Goal: Book appointment/travel/reservation

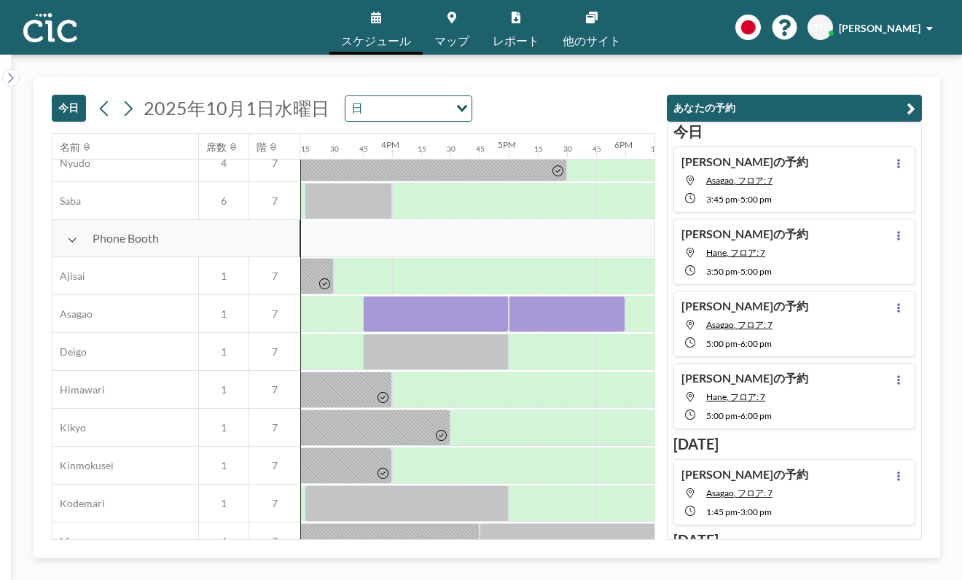
scroll to position [356, 1774]
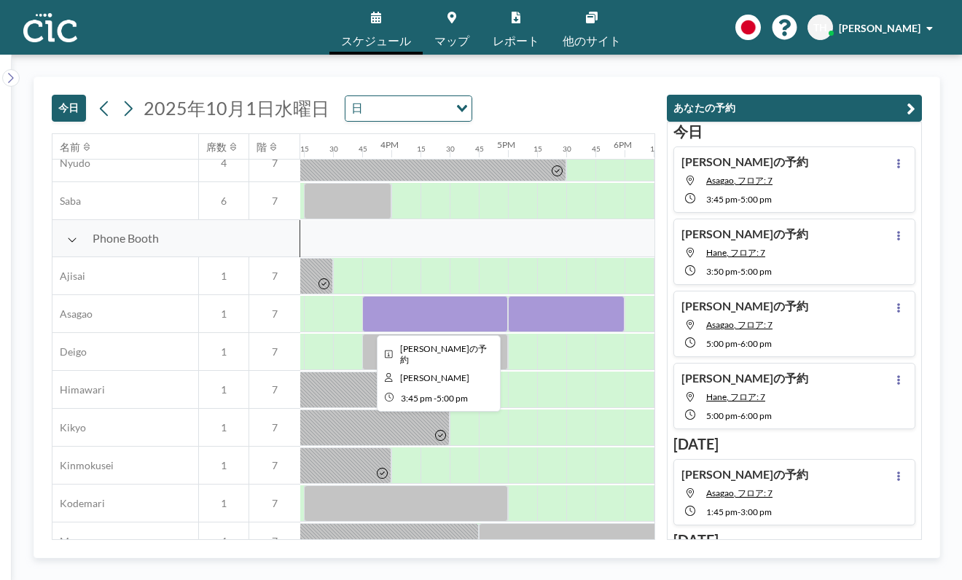
click at [482, 315] on div at bounding box center [435, 314] width 146 height 36
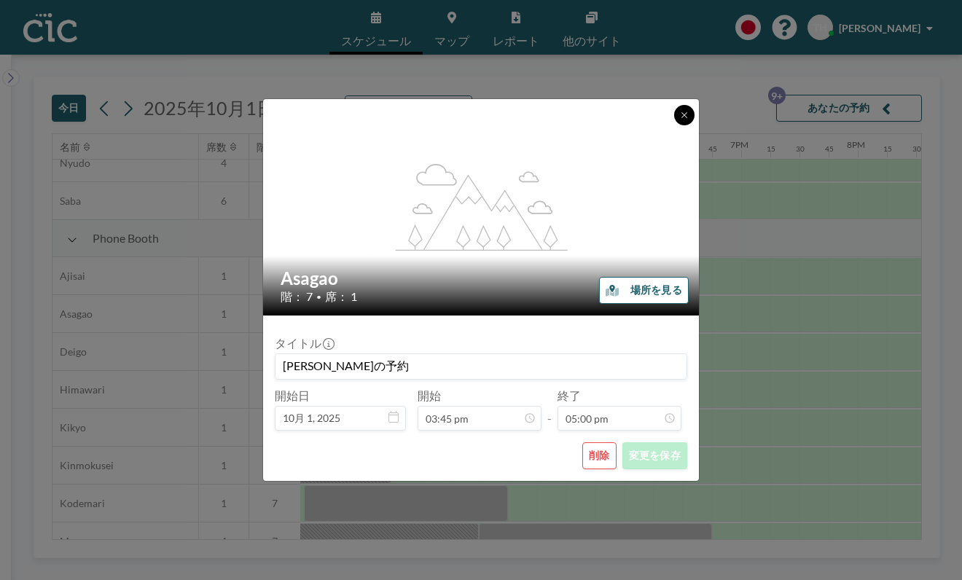
click at [676, 118] on button at bounding box center [684, 115] width 20 height 20
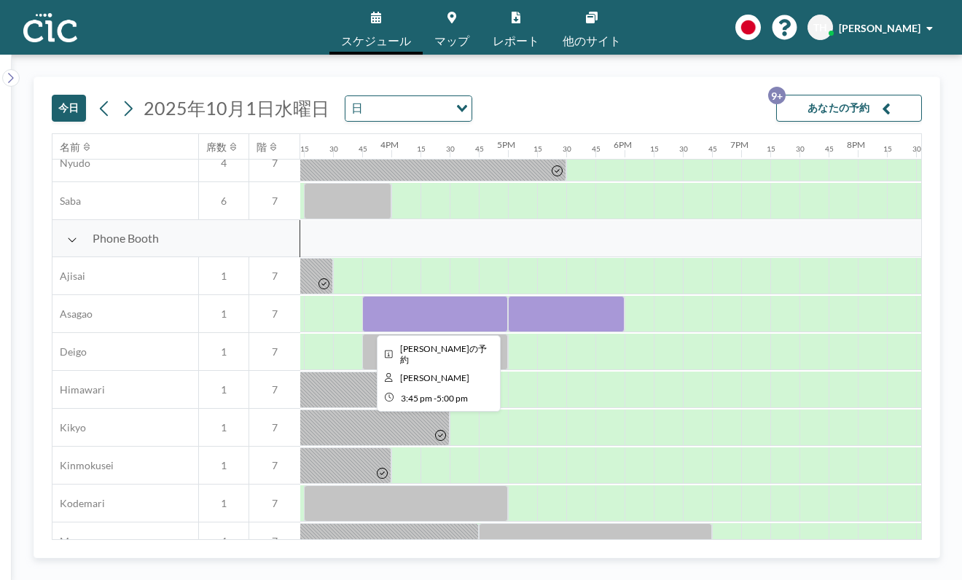
click at [488, 310] on div at bounding box center [435, 314] width 146 height 36
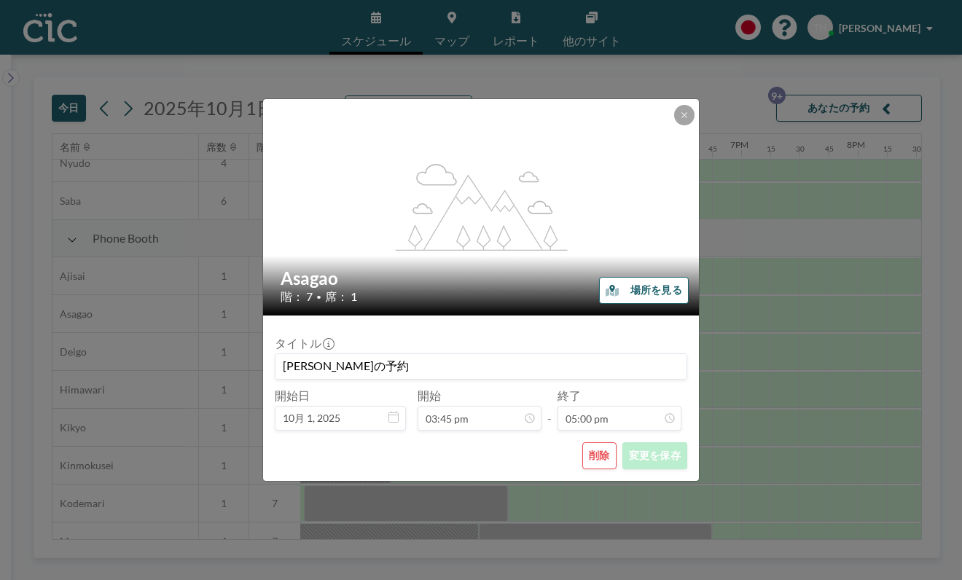
scroll to position [51, 0]
click at [593, 447] on button "削除" at bounding box center [599, 455] width 34 height 27
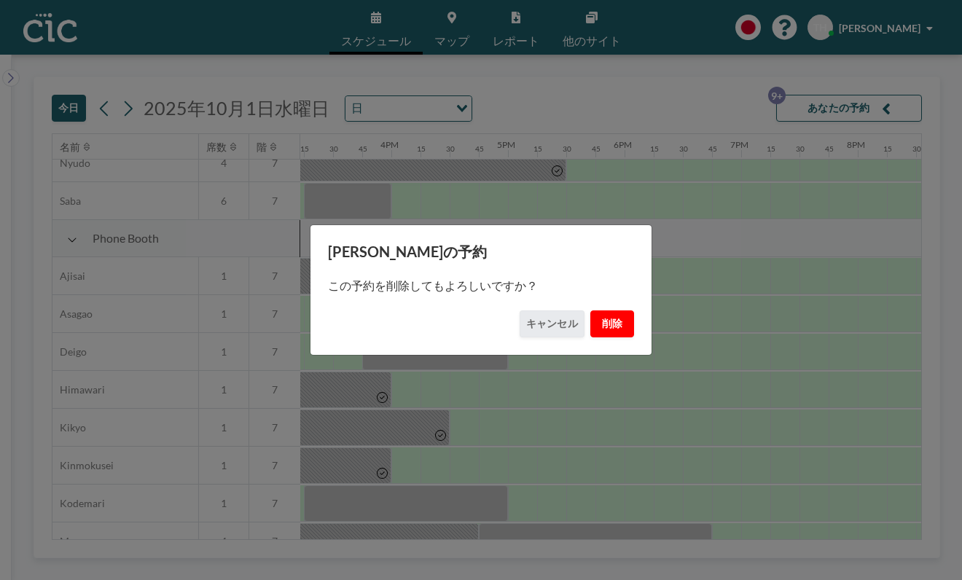
click at [608, 320] on button "削除" at bounding box center [612, 323] width 44 height 27
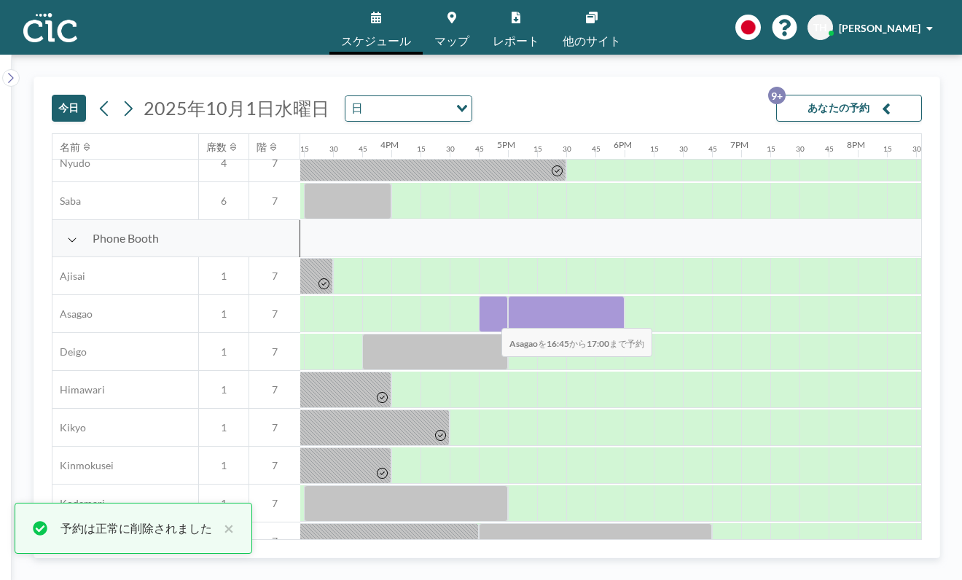
click at [488, 318] on div at bounding box center [493, 314] width 29 height 36
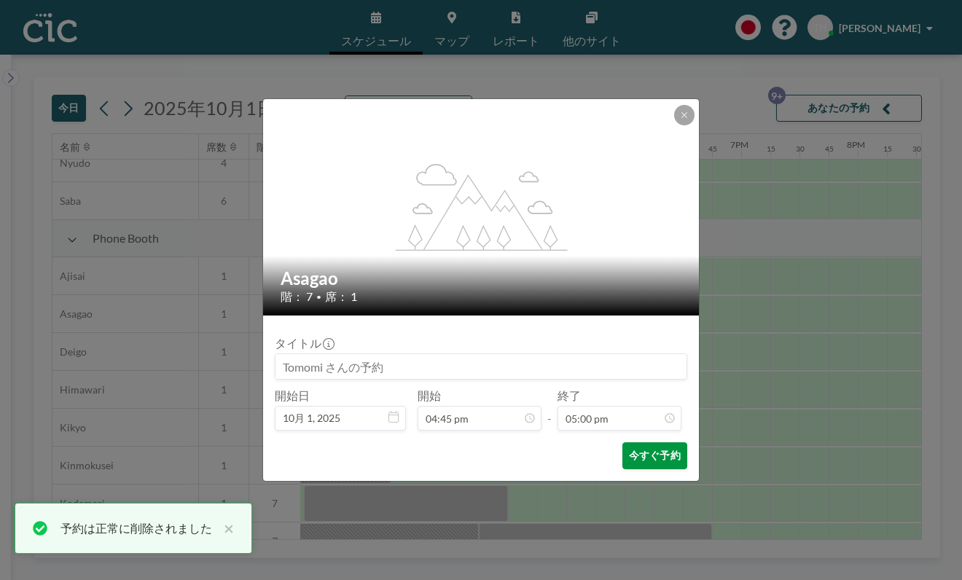
scroll to position [1763, 0]
click at [658, 452] on button "今すぐ予約" at bounding box center [654, 455] width 65 height 27
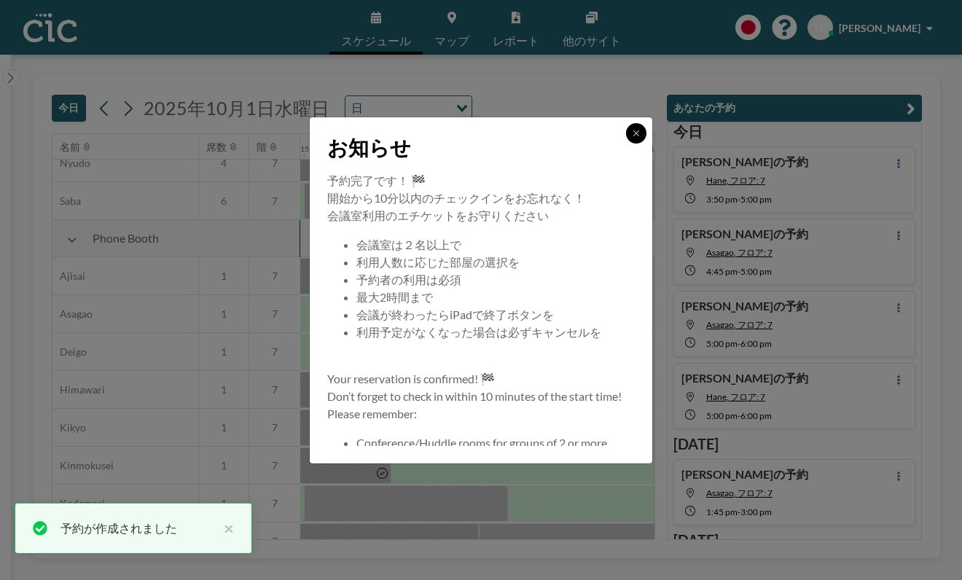
click at [633, 132] on icon at bounding box center [636, 133] width 9 height 9
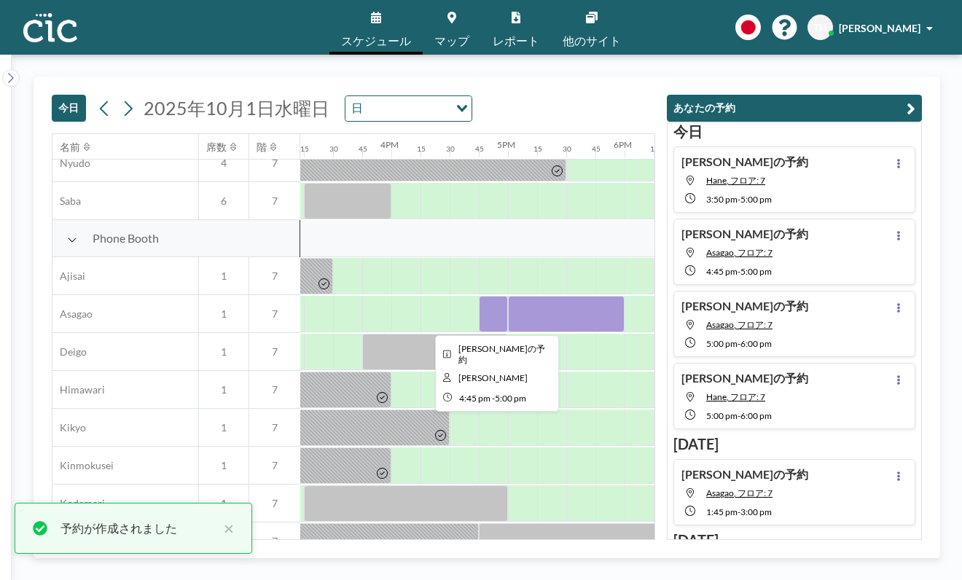
click at [487, 316] on div at bounding box center [493, 314] width 29 height 36
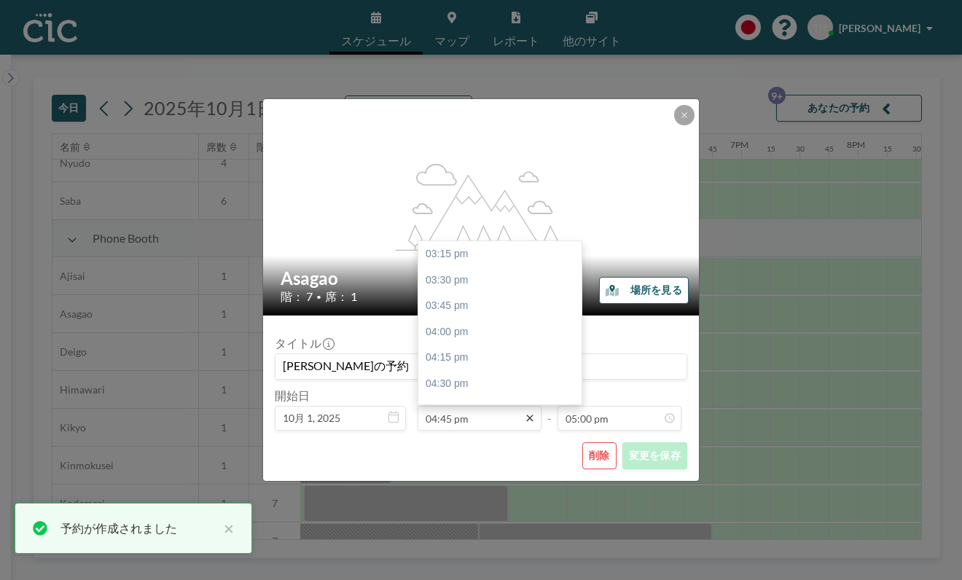
scroll to position [155, 0]
click at [526, 414] on icon at bounding box center [530, 418] width 12 height 12
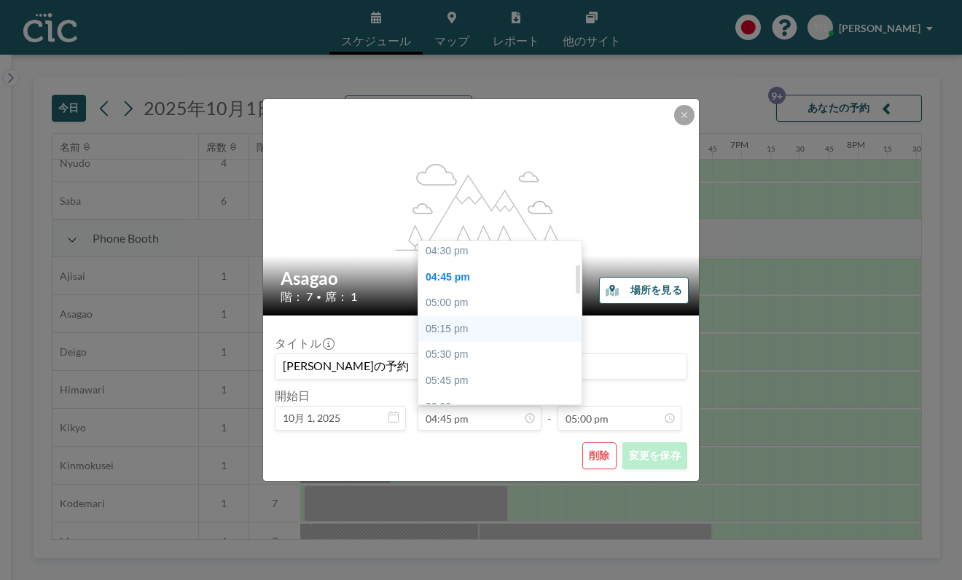
scroll to position [130, 0]
click at [447, 417] on input "04:45 pm" at bounding box center [479, 418] width 124 height 25
click at [449, 417] on input "04:45 pm" at bounding box center [479, 418] width 124 height 25
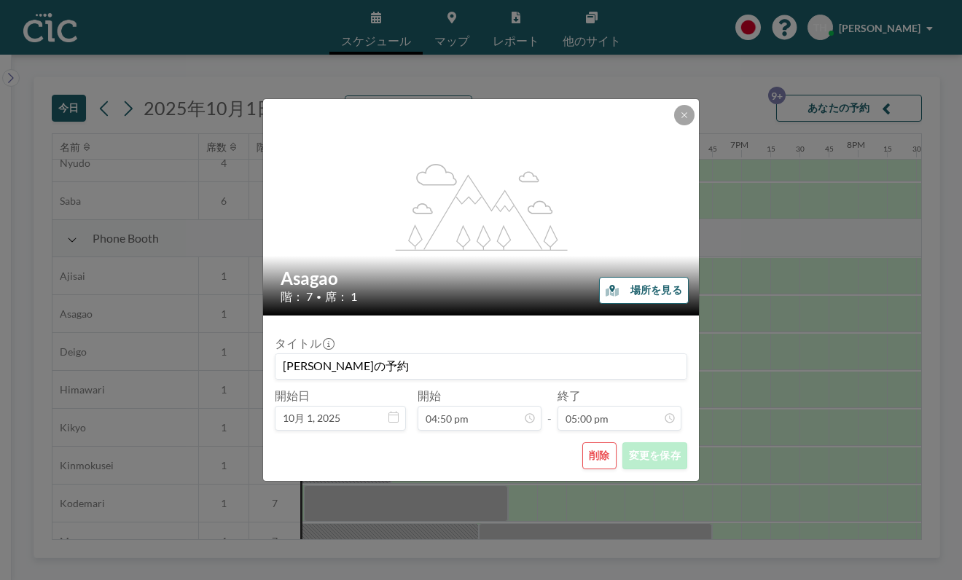
type input "04:50 pm"
click at [645, 452] on button "変更を保存" at bounding box center [654, 455] width 65 height 27
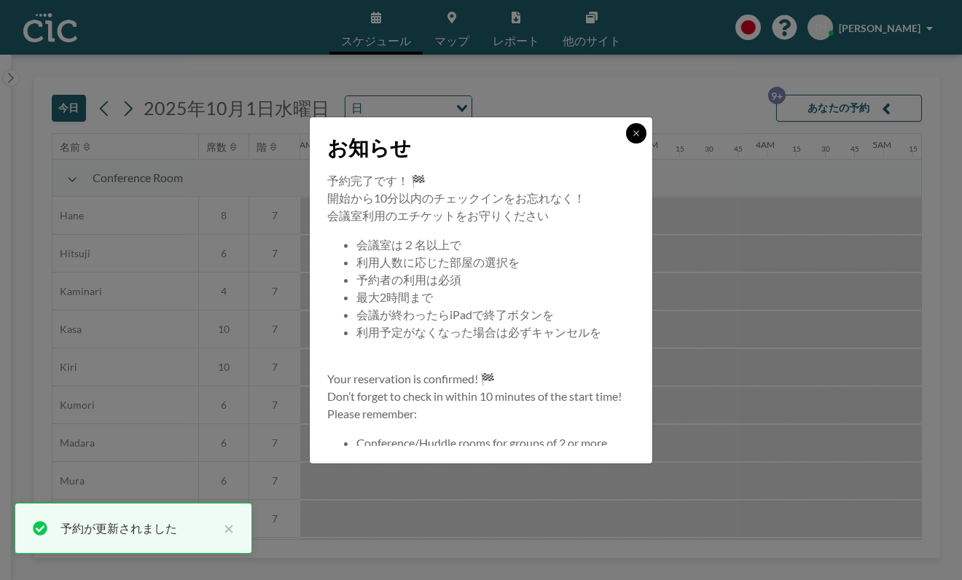
click at [630, 134] on button at bounding box center [636, 133] width 20 height 20
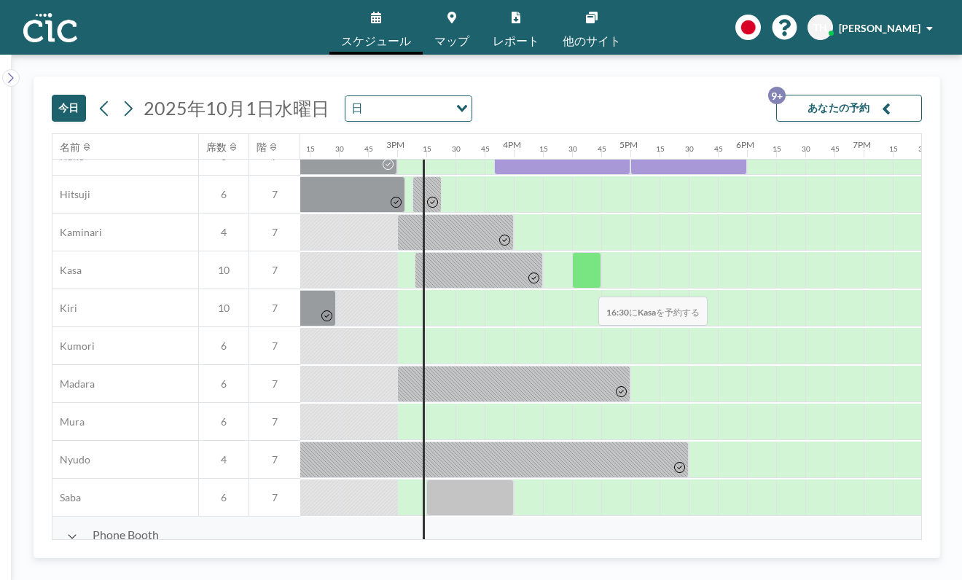
scroll to position [0, 1651]
